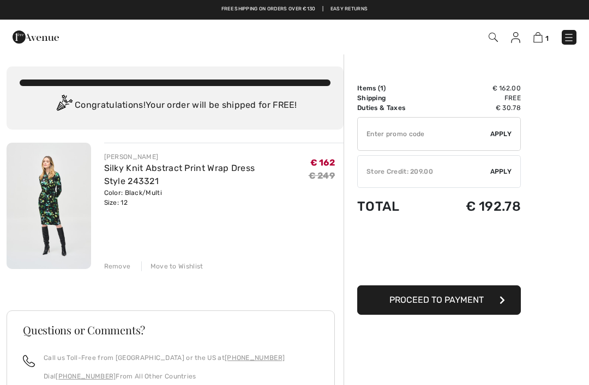
click at [569, 38] on img at bounding box center [568, 37] width 11 height 11
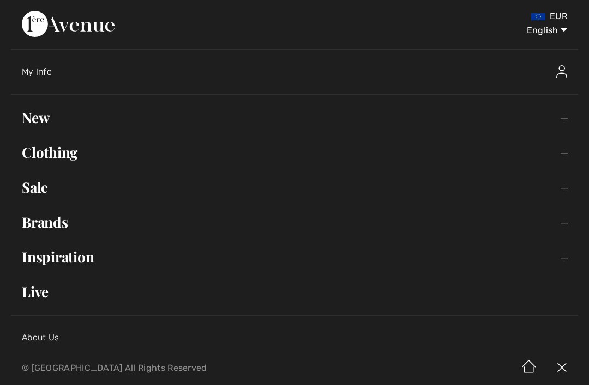
click at [69, 158] on link "Clothing Toggle submenu" at bounding box center [294, 153] width 567 height 24
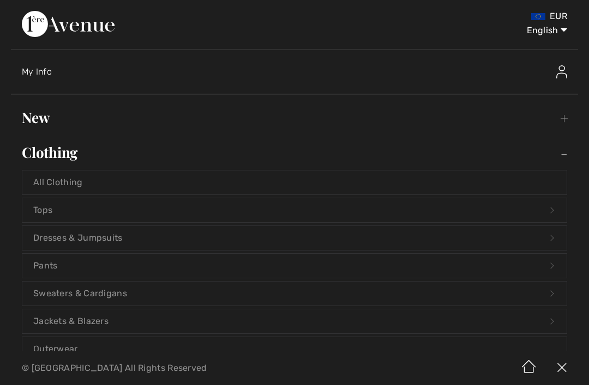
click at [47, 210] on link "Tops Open submenu" at bounding box center [294, 210] width 544 height 24
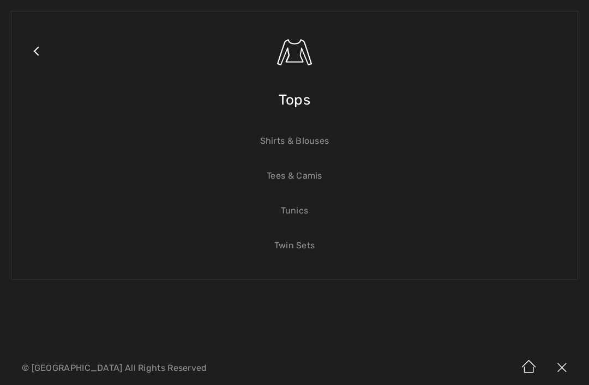
click at [317, 147] on link "Shirts & Blouses" at bounding box center [294, 141] width 544 height 24
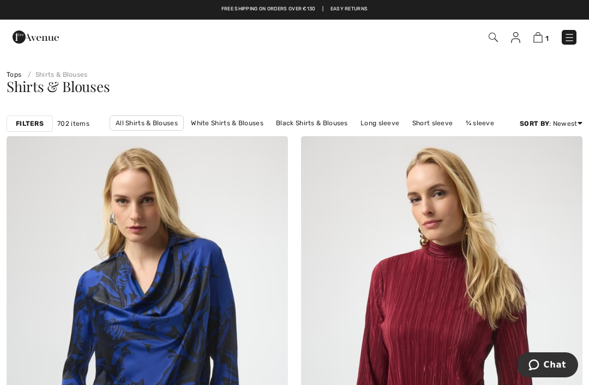
click at [39, 126] on strong "Filters" at bounding box center [30, 124] width 28 height 10
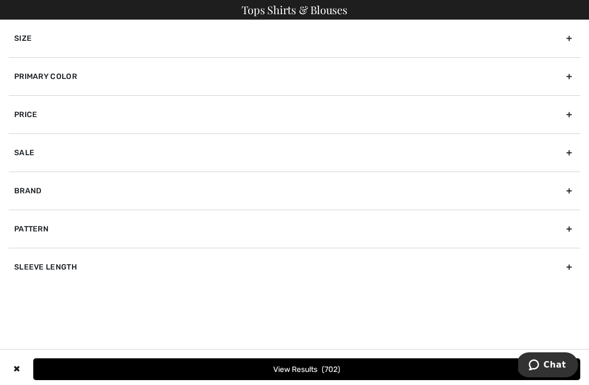
click at [572, 39] on div "Size" at bounding box center [294, 39] width 571 height 38
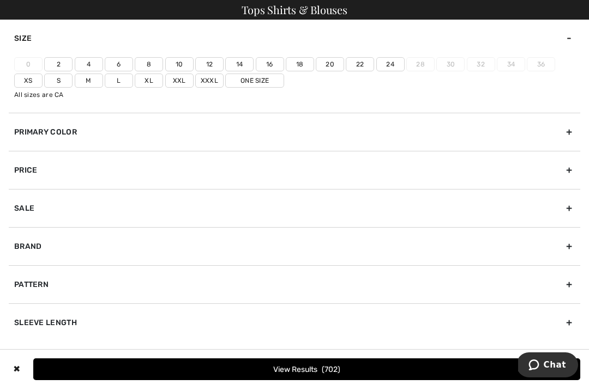
click at [187, 62] on label "10" at bounding box center [179, 64] width 28 height 14
click at [0, 0] on input"] "10" at bounding box center [0, 0] width 0 height 0
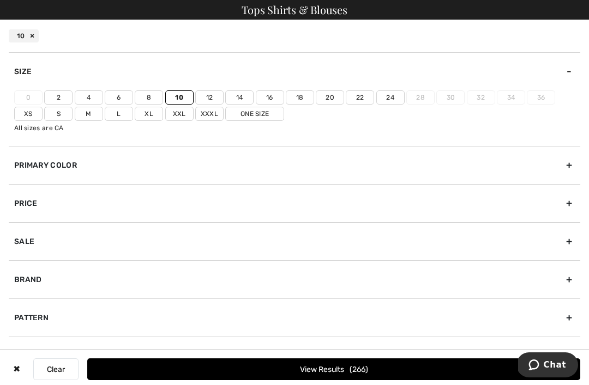
click at [210, 98] on label "12" at bounding box center [209, 97] width 28 height 14
click at [0, 0] on input"] "12" at bounding box center [0, 0] width 0 height 0
click at [344, 378] on button "View Results 282" at bounding box center [333, 370] width 493 height 22
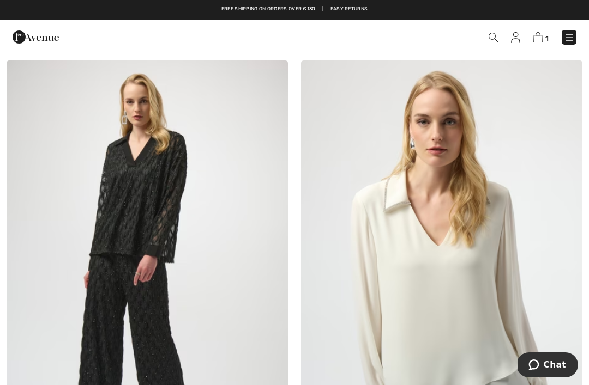
scroll to position [1005, 0]
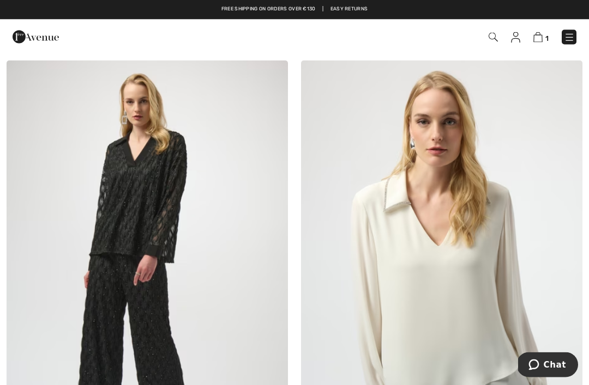
click at [566, 75] on img at bounding box center [566, 77] width 10 height 9
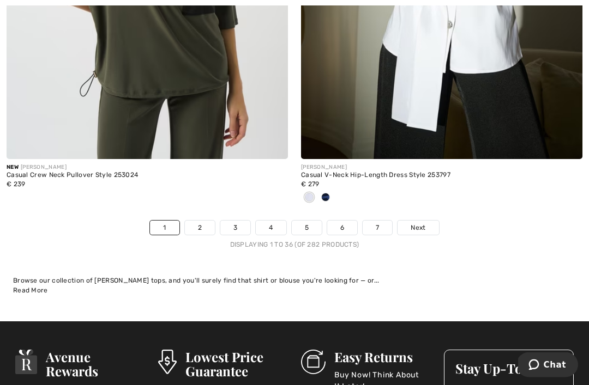
scroll to position [8668, 0]
click at [418, 224] on span "Next" at bounding box center [417, 228] width 15 height 10
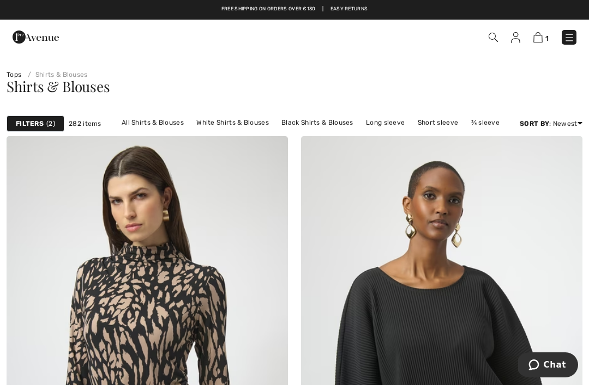
click at [45, 124] on div "Filters 2" at bounding box center [36, 124] width 58 height 16
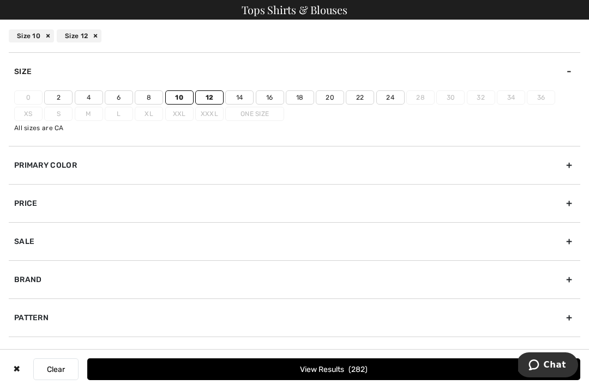
click at [571, 243] on div "Sale" at bounding box center [294, 241] width 571 height 38
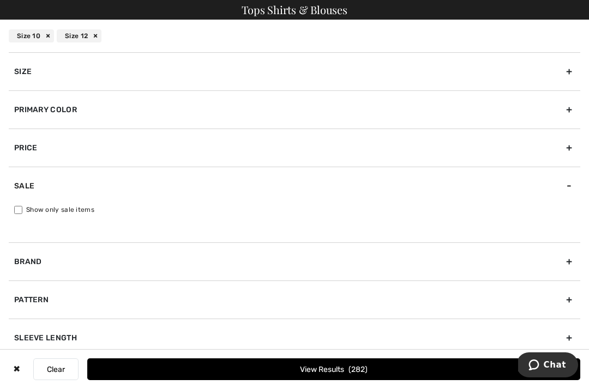
click at [22, 212] on input "Show only sale items" at bounding box center [18, 210] width 8 height 8
checkbox input "true"
click at [366, 376] on button "View Results 155" at bounding box center [333, 370] width 493 height 22
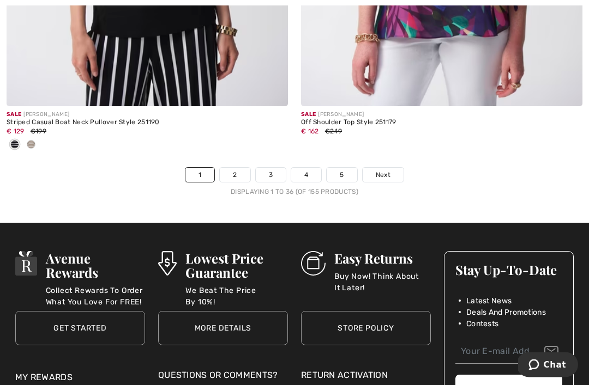
scroll to position [8763, 0]
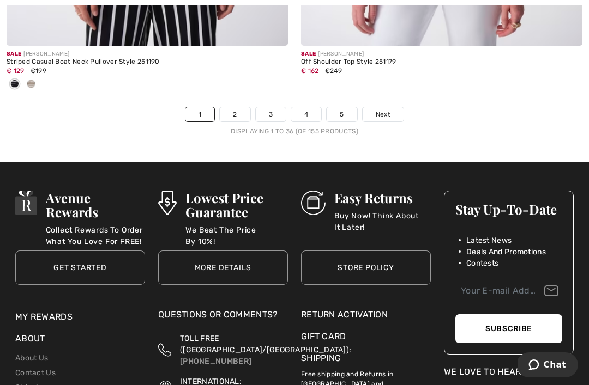
click at [387, 111] on span "Next" at bounding box center [383, 115] width 15 height 10
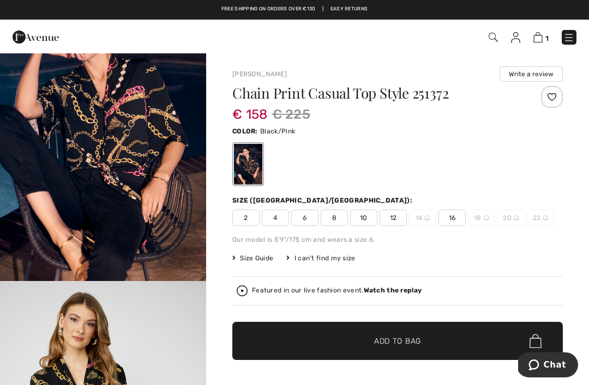
scroll to position [81, 0]
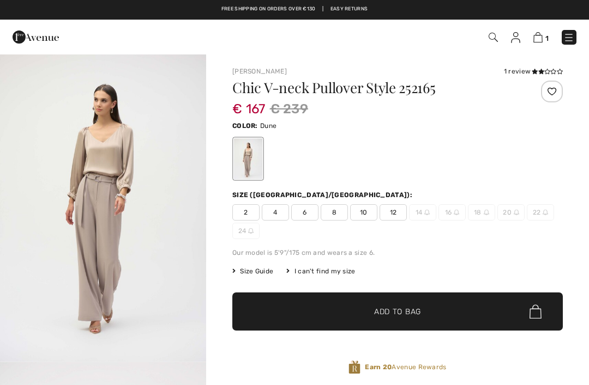
checkbox input "true"
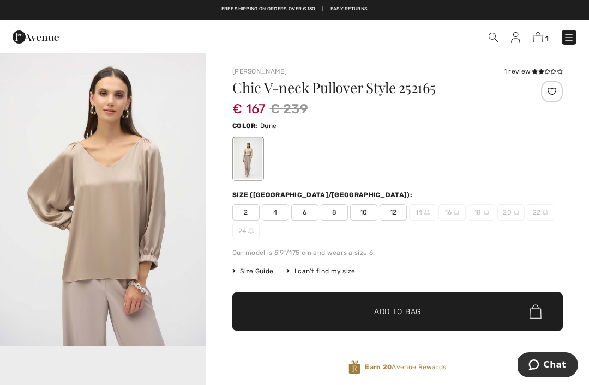
scroll to position [316, 0]
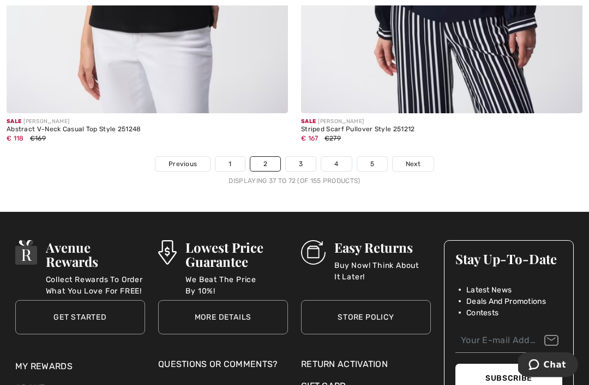
scroll to position [8768, 0]
click at [414, 162] on link "Next" at bounding box center [412, 164] width 41 height 14
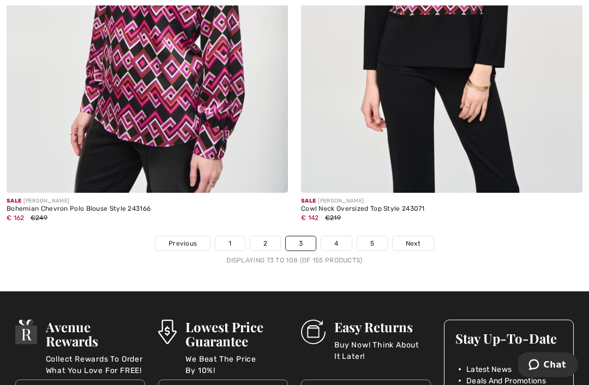
scroll to position [8647, 0]
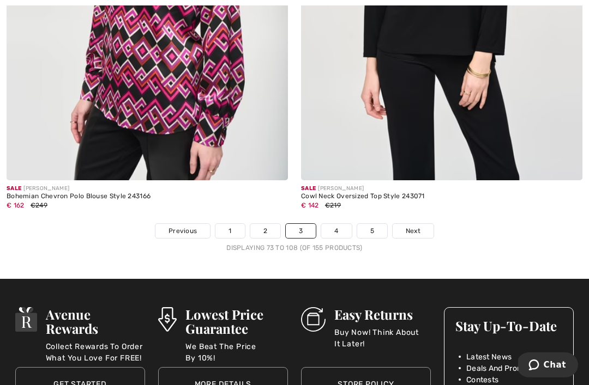
click at [419, 226] on span "Next" at bounding box center [413, 231] width 15 height 10
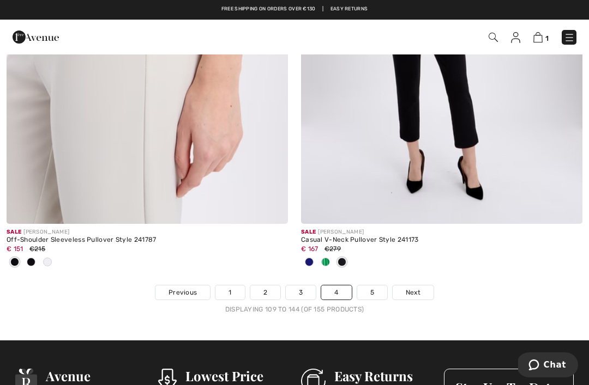
scroll to position [8674, 0]
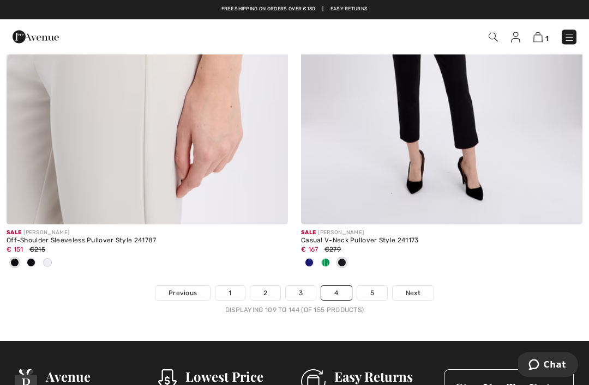
click at [372, 287] on link "5" at bounding box center [372, 294] width 30 height 14
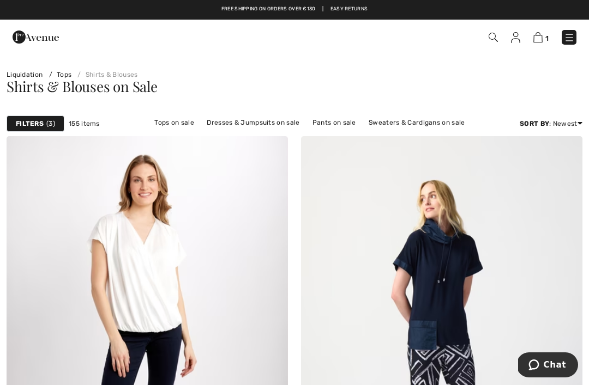
click at [569, 41] on img at bounding box center [569, 37] width 11 height 11
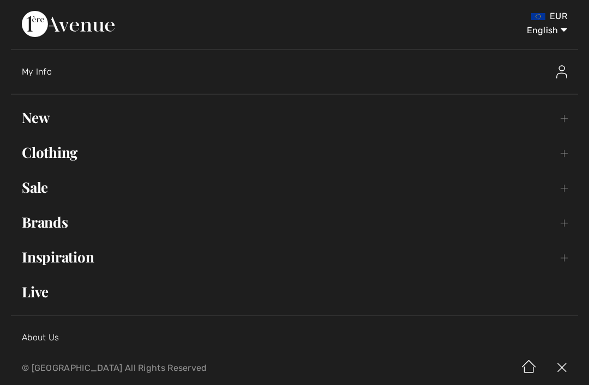
click at [68, 157] on link "Clothing Toggle submenu" at bounding box center [294, 153] width 567 height 24
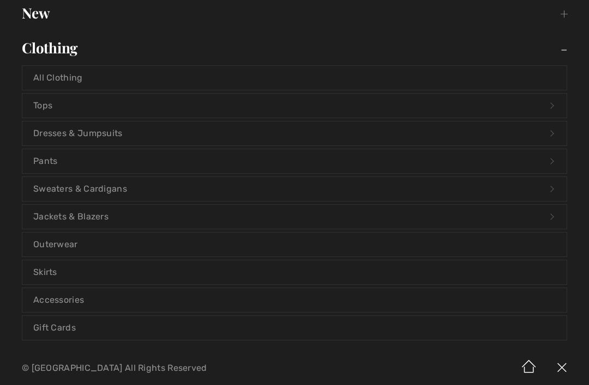
scroll to position [106, 0]
click at [50, 163] on link "Pants Open submenu" at bounding box center [294, 160] width 544 height 24
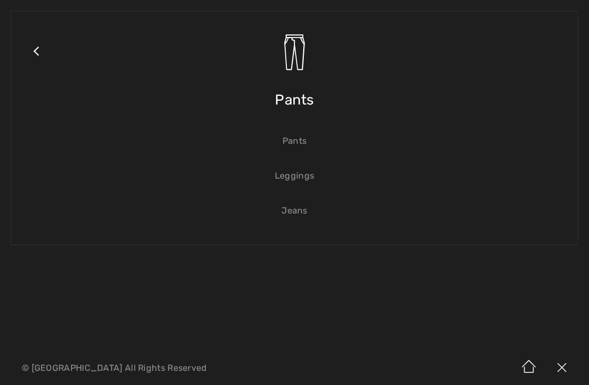
click at [303, 148] on link "Pants" at bounding box center [294, 141] width 544 height 24
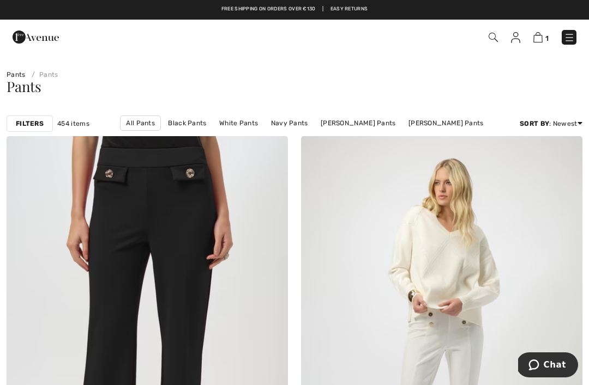
click at [41, 122] on strong "Filters" at bounding box center [30, 124] width 28 height 10
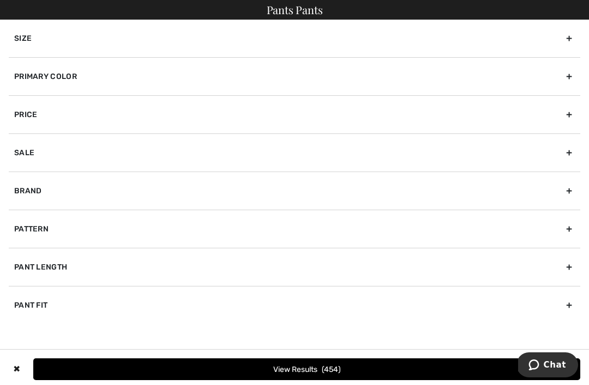
click at [572, 77] on div "Primary Color" at bounding box center [294, 76] width 571 height 38
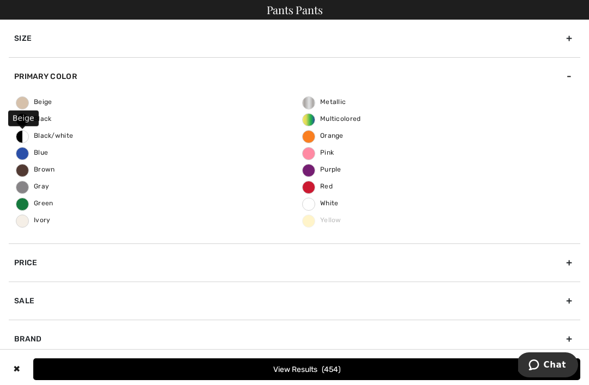
click at [44, 104] on span "Beige" at bounding box center [34, 102] width 36 height 8
click at [0, 0] on input "Beige" at bounding box center [0, 0] width 0 height 0
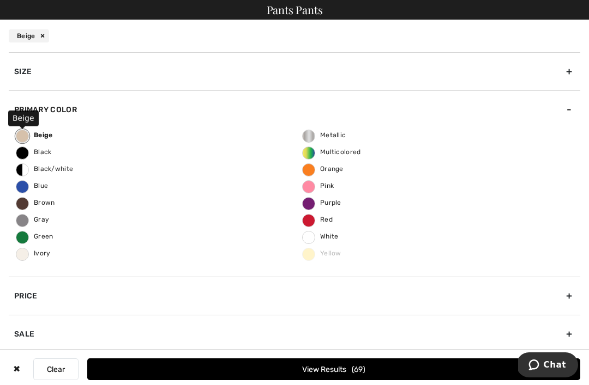
click at [44, 256] on span "Ivory" at bounding box center [33, 254] width 34 height 8
click at [0, 0] on input "Ivory" at bounding box center [0, 0] width 0 height 0
click at [317, 380] on button "View Results 96" at bounding box center [333, 370] width 493 height 22
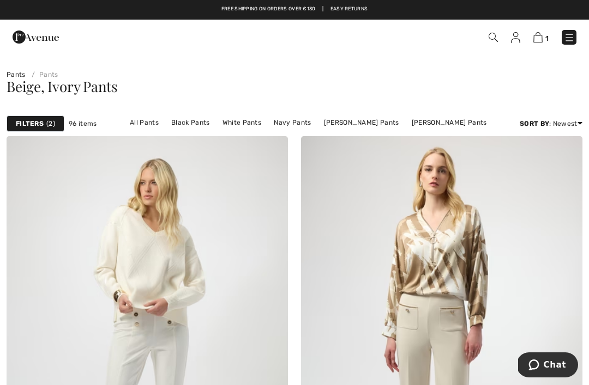
click at [38, 125] on strong "Filters" at bounding box center [30, 124] width 28 height 10
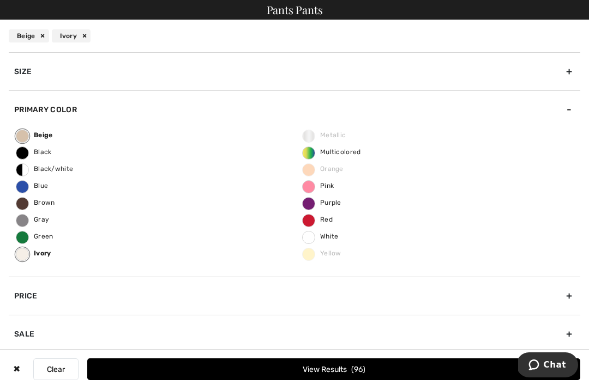
click at [572, 74] on div "Size" at bounding box center [294, 71] width 571 height 38
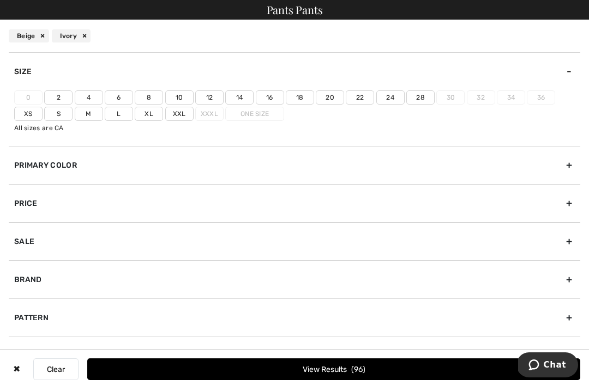
click at [156, 98] on label "8" at bounding box center [149, 97] width 28 height 14
click at [0, 0] on input"] "8" at bounding box center [0, 0] width 0 height 0
click at [183, 98] on label "10" at bounding box center [179, 97] width 28 height 14
click at [0, 0] on input"] "10" at bounding box center [0, 0] width 0 height 0
click at [359, 379] on button "View Results 54" at bounding box center [333, 370] width 493 height 22
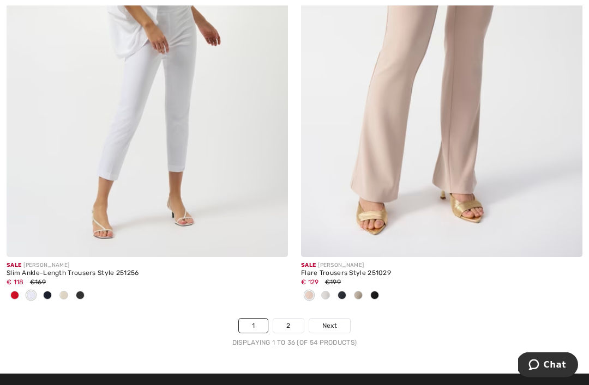
scroll to position [8681, 0]
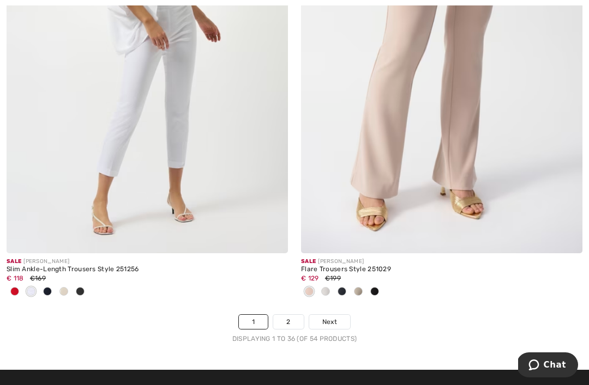
click at [293, 315] on link "2" at bounding box center [288, 322] width 30 height 14
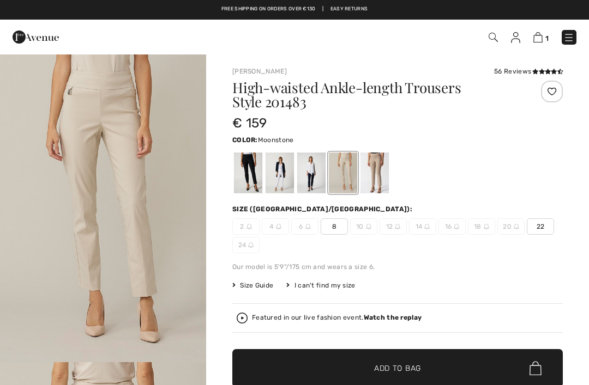
checkbox input "true"
click at [379, 167] on div at bounding box center [374, 173] width 28 height 41
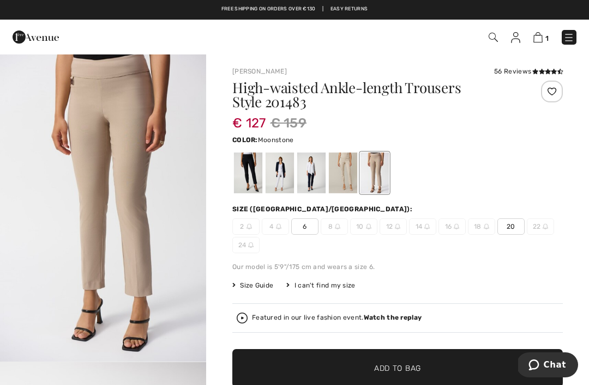
click at [341, 171] on div at bounding box center [343, 173] width 28 height 41
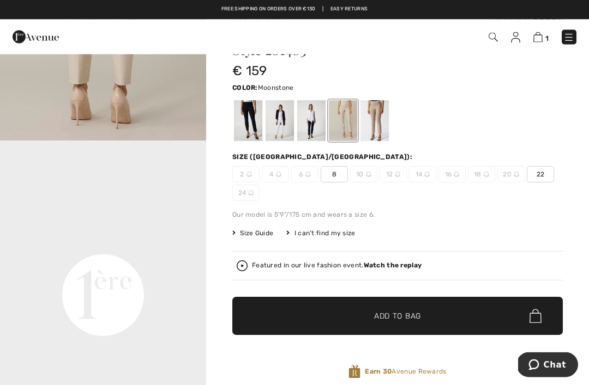
scroll to position [52, 0]
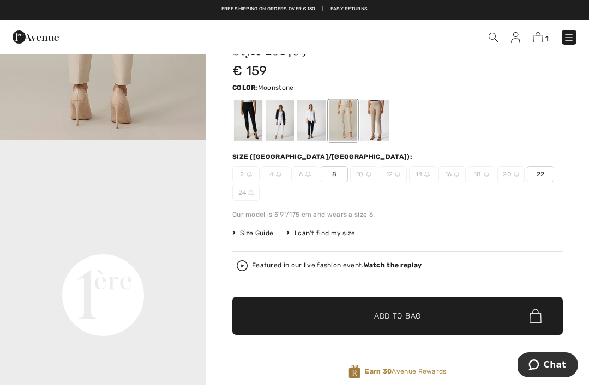
click at [336, 170] on span "8" at bounding box center [334, 174] width 27 height 16
click at [395, 315] on span "Add to Bag" at bounding box center [397, 316] width 47 height 11
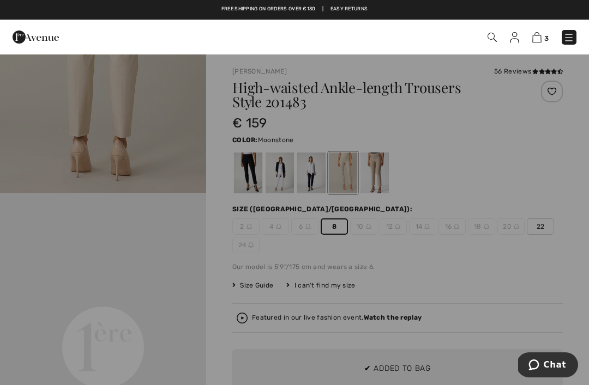
click at [490, 197] on div at bounding box center [294, 192] width 589 height 385
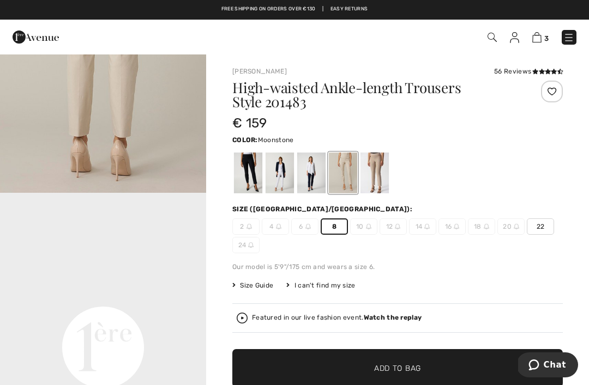
click at [553, 91] on div at bounding box center [552, 92] width 22 height 22
click at [540, 35] on img at bounding box center [536, 37] width 9 height 10
click at [540, 42] on img at bounding box center [536, 37] width 9 height 10
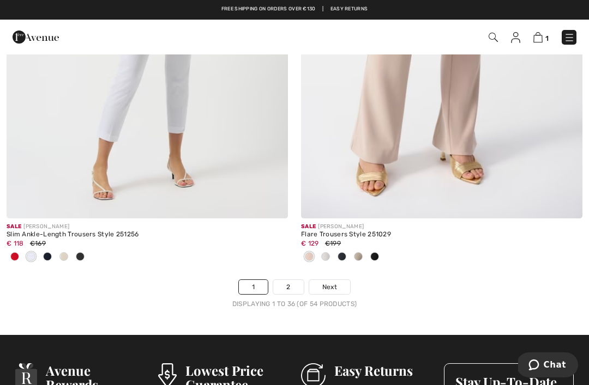
scroll to position [8716, 0]
click at [292, 280] on link "2" at bounding box center [288, 287] width 30 height 14
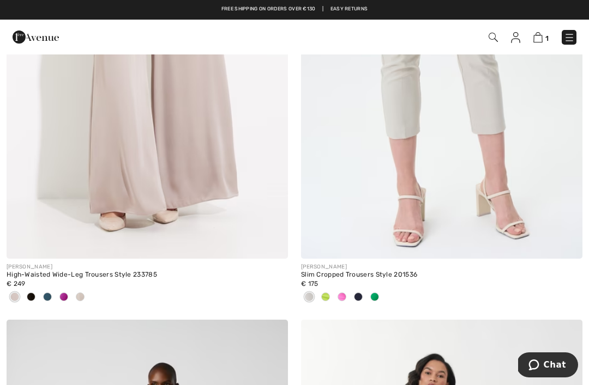
scroll to position [3753, 0]
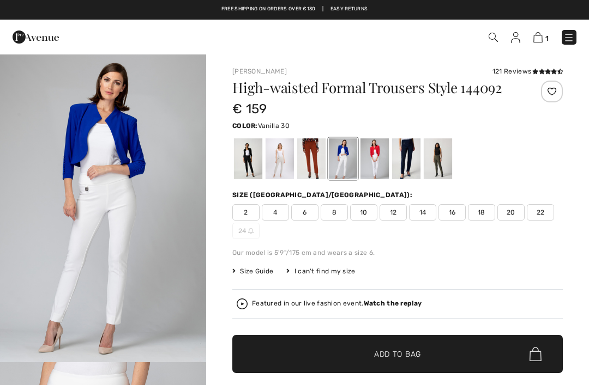
checkbox input "true"
click at [286, 159] on div at bounding box center [279, 158] width 28 height 41
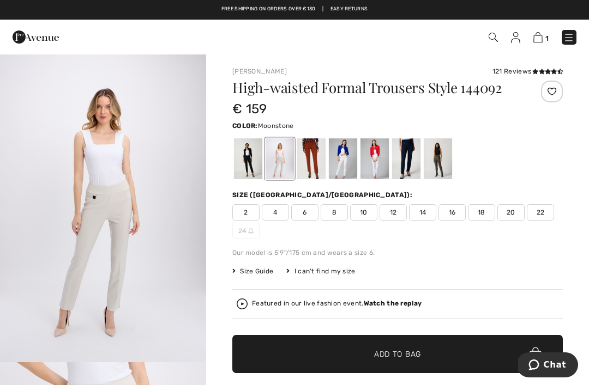
click at [553, 94] on div at bounding box center [552, 92] width 22 height 22
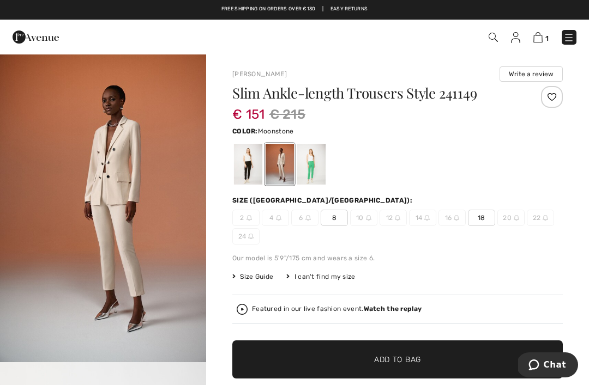
click at [335, 217] on span "8" at bounding box center [334, 218] width 27 height 16
click at [383, 362] on span "Add to Bag" at bounding box center [397, 359] width 47 height 11
click at [336, 216] on span "8" at bounding box center [334, 218] width 27 height 16
click at [407, 363] on span "Add to Bag" at bounding box center [397, 359] width 47 height 11
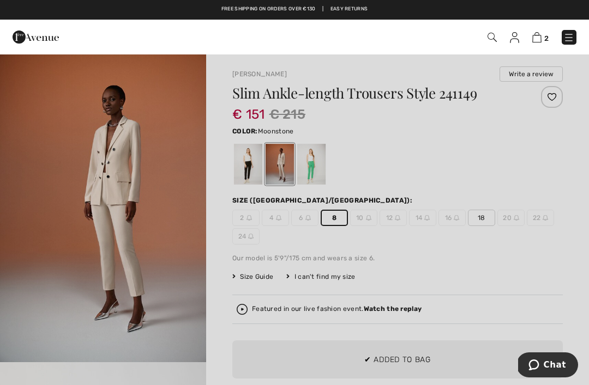
click at [459, 259] on div at bounding box center [294, 192] width 589 height 385
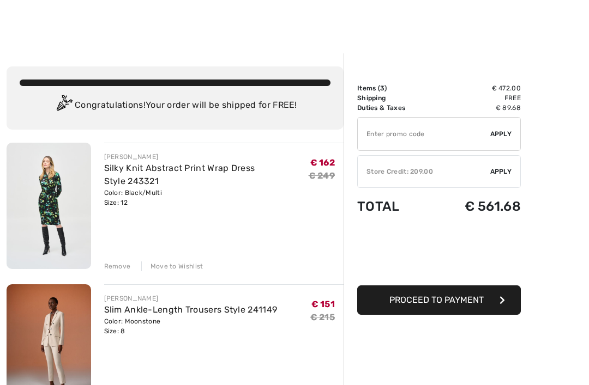
checkbox input "true"
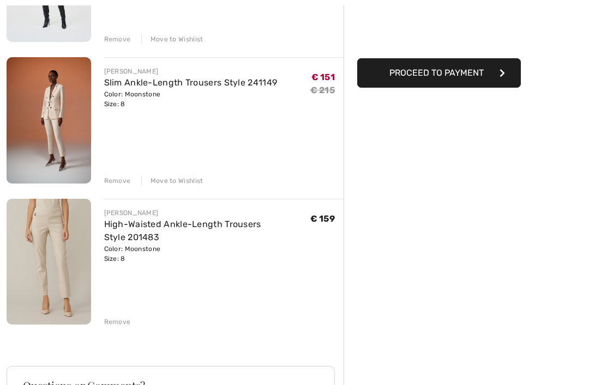
scroll to position [227, 0]
click at [122, 326] on div "Remove" at bounding box center [117, 322] width 27 height 10
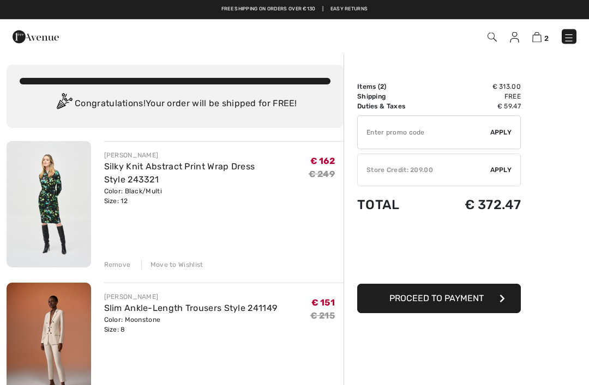
scroll to position [0, 0]
